Goal: Navigation & Orientation: Find specific page/section

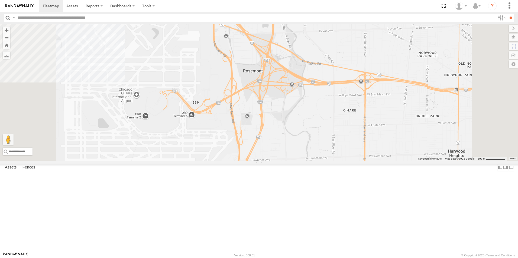
click at [0, 0] on div at bounding box center [0, 0] width 0 height 0
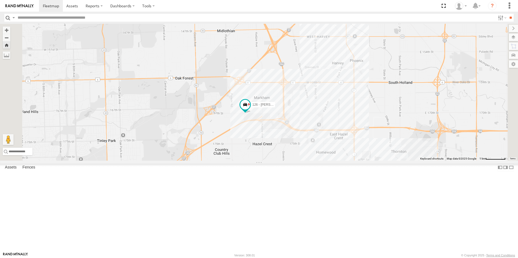
click at [27, 8] on link at bounding box center [19, 6] width 39 height 12
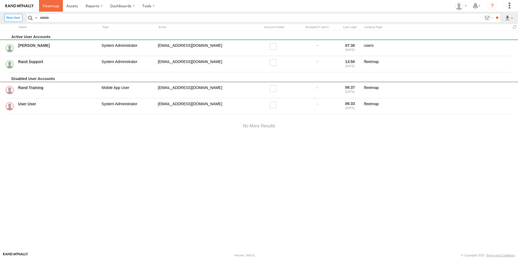
click at [55, 7] on span at bounding box center [51, 5] width 16 height 5
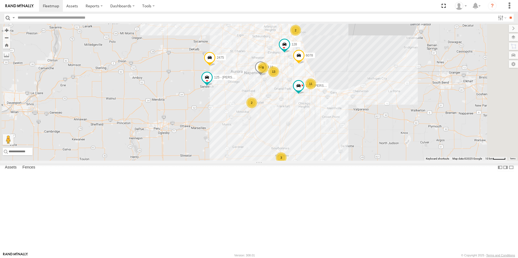
click at [0, 0] on div at bounding box center [0, 0] width 0 height 0
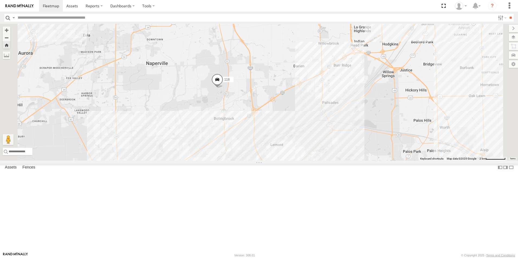
click at [0, 0] on div at bounding box center [0, 0] width 0 height 0
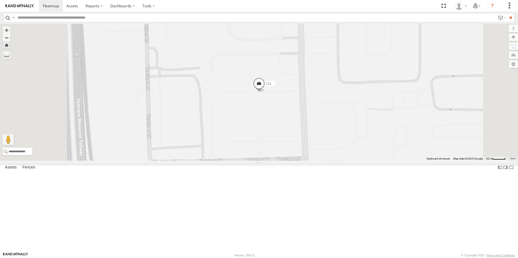
click at [0, 0] on div at bounding box center [0, 0] width 0 height 0
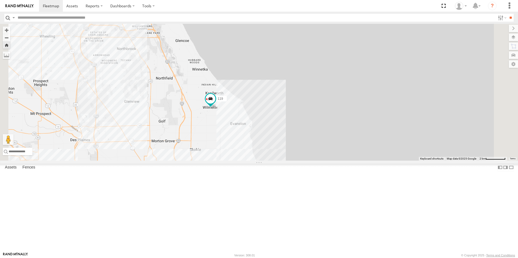
click at [19, 8] on link at bounding box center [19, 6] width 39 height 12
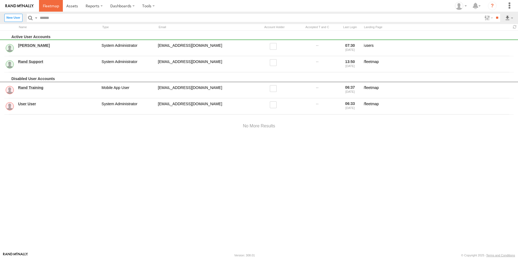
click at [51, 5] on span at bounding box center [51, 5] width 16 height 5
